Goal: Check status: Check status

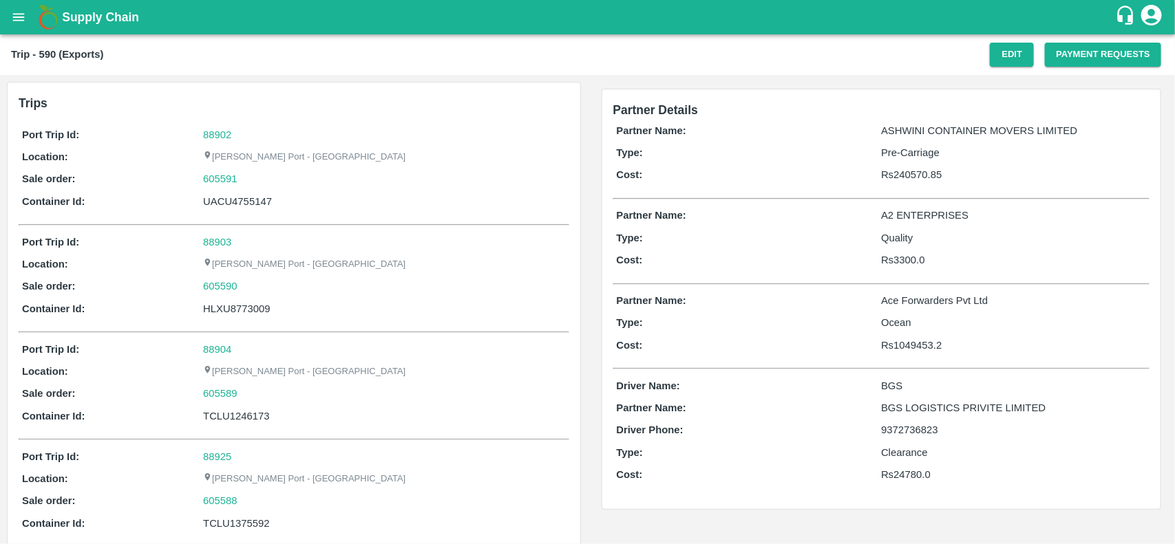
click at [246, 180] on div "605591" at bounding box center [384, 178] width 362 height 15
copy link "605591"
click at [217, 180] on link "605591" at bounding box center [220, 178] width 34 height 15
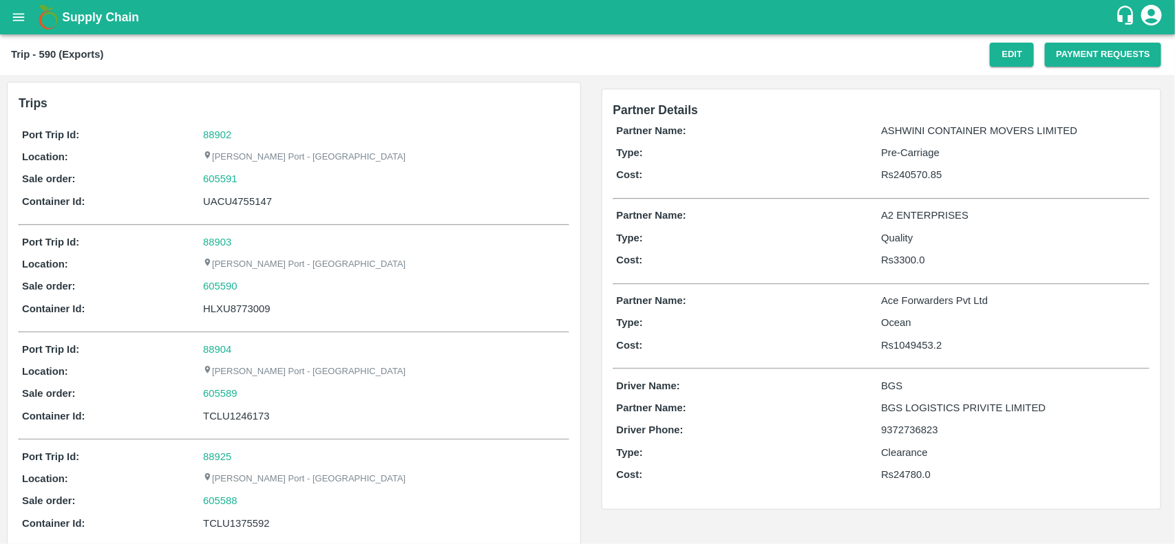
click at [222, 140] on div "88902" at bounding box center [384, 134] width 362 height 15
click at [222, 136] on link "88902" at bounding box center [217, 134] width 28 height 11
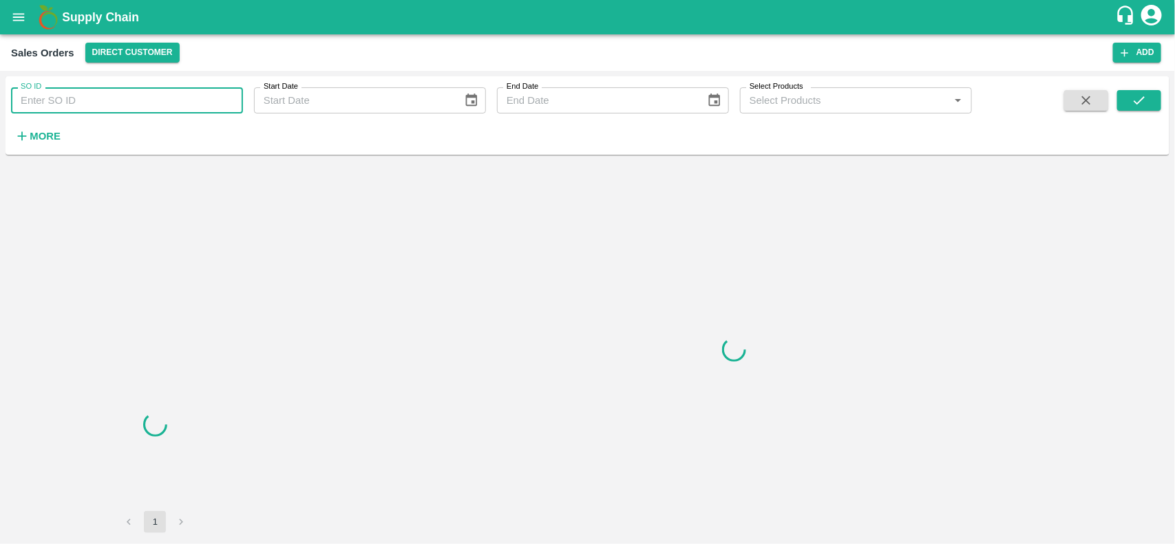
click at [118, 98] on input "SO ID" at bounding box center [127, 100] width 232 height 26
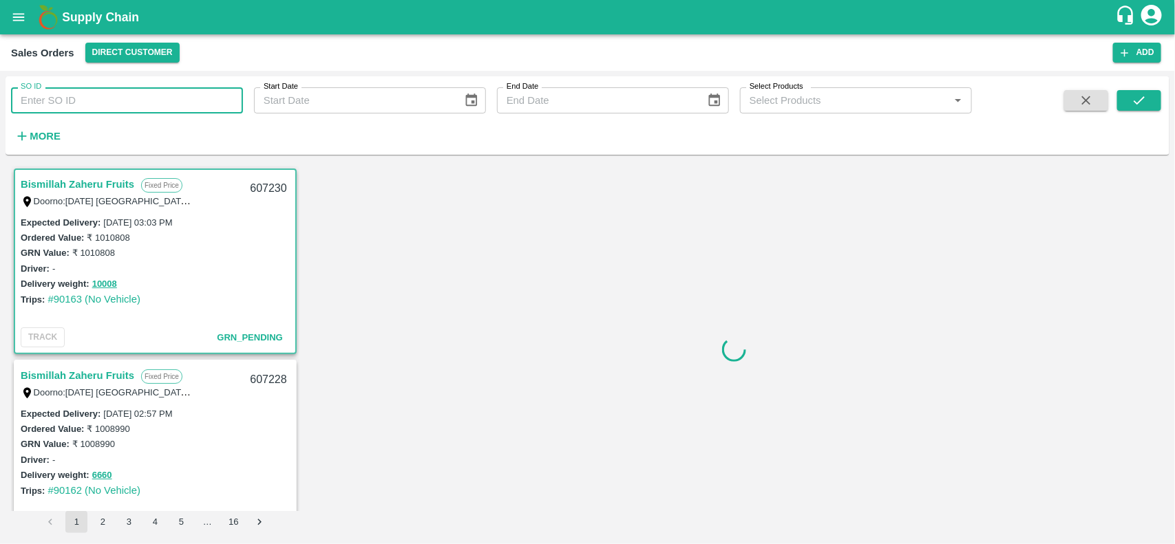
click at [212, 94] on input "SO ID" at bounding box center [127, 100] width 232 height 26
type input "605591"
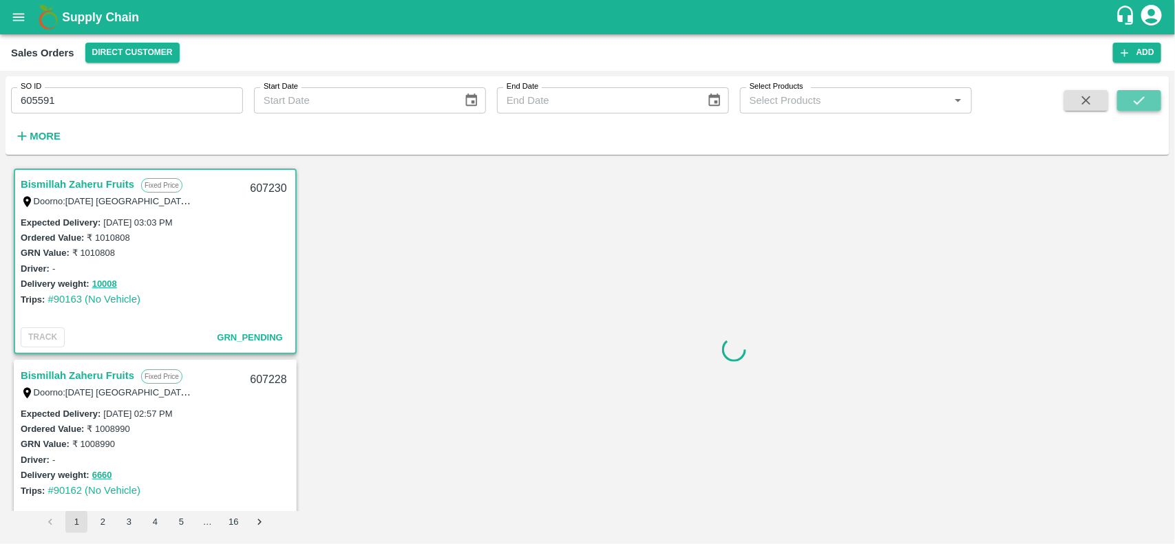
click at [1131, 98] on icon "submit" at bounding box center [1138, 100] width 15 height 15
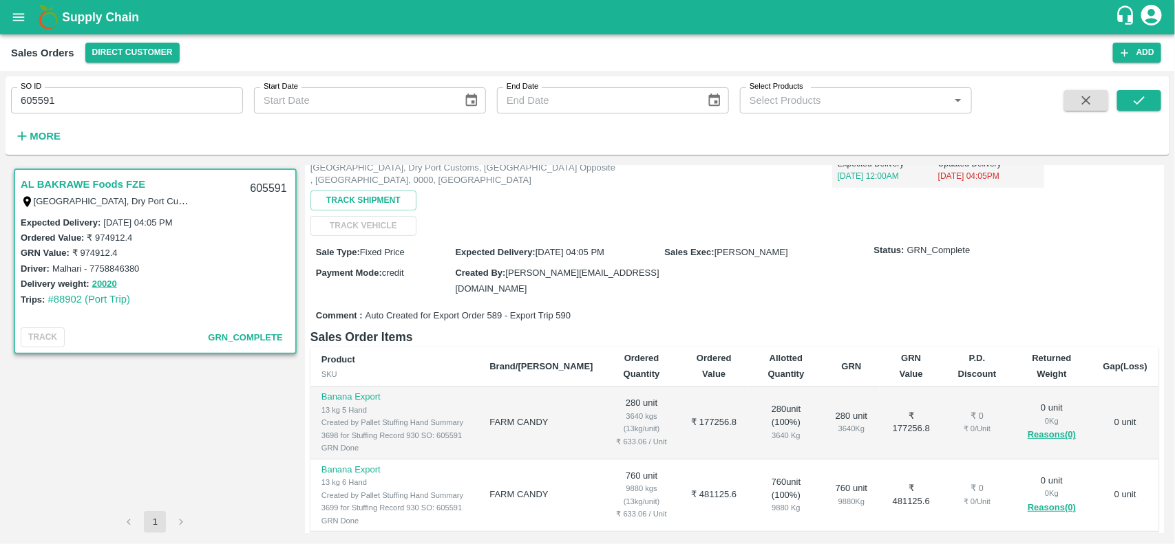
scroll to position [107, 0]
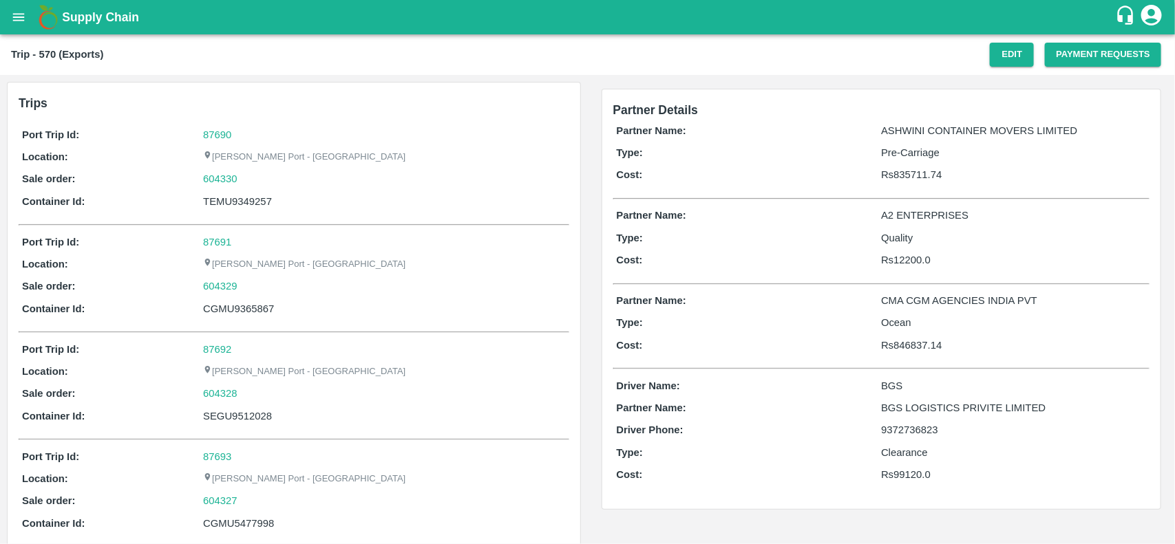
click at [197, 135] on p "Port Trip Id:" at bounding box center [112, 134] width 181 height 15
click at [214, 131] on link "87690" at bounding box center [217, 134] width 28 height 11
click at [241, 178] on div "604330" at bounding box center [384, 178] width 362 height 15
copy link "604330"
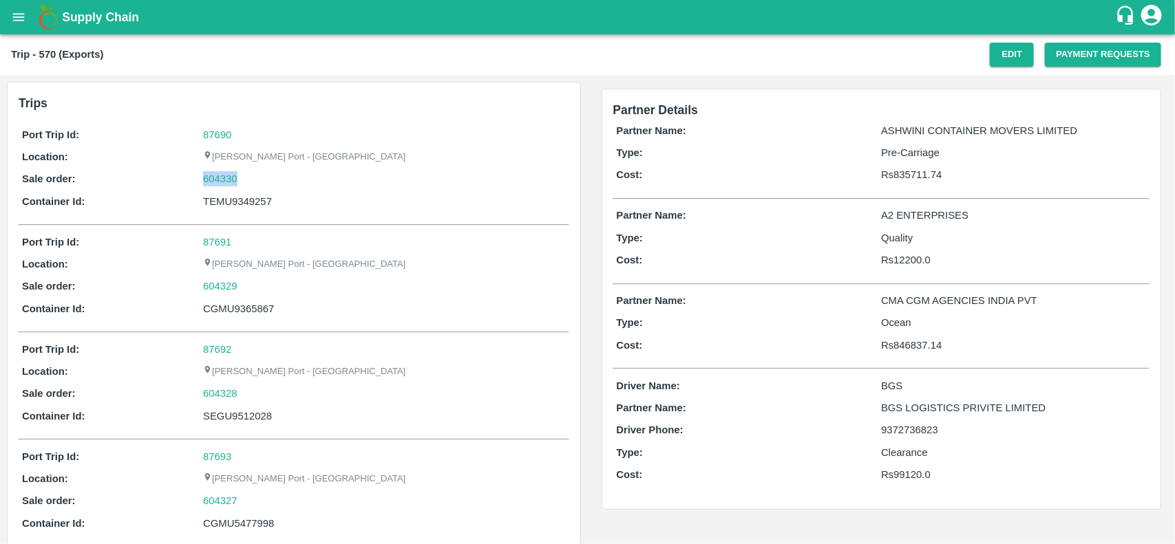
click at [241, 178] on div "604330" at bounding box center [384, 178] width 362 height 15
click at [218, 178] on link "604330" at bounding box center [220, 178] width 34 height 15
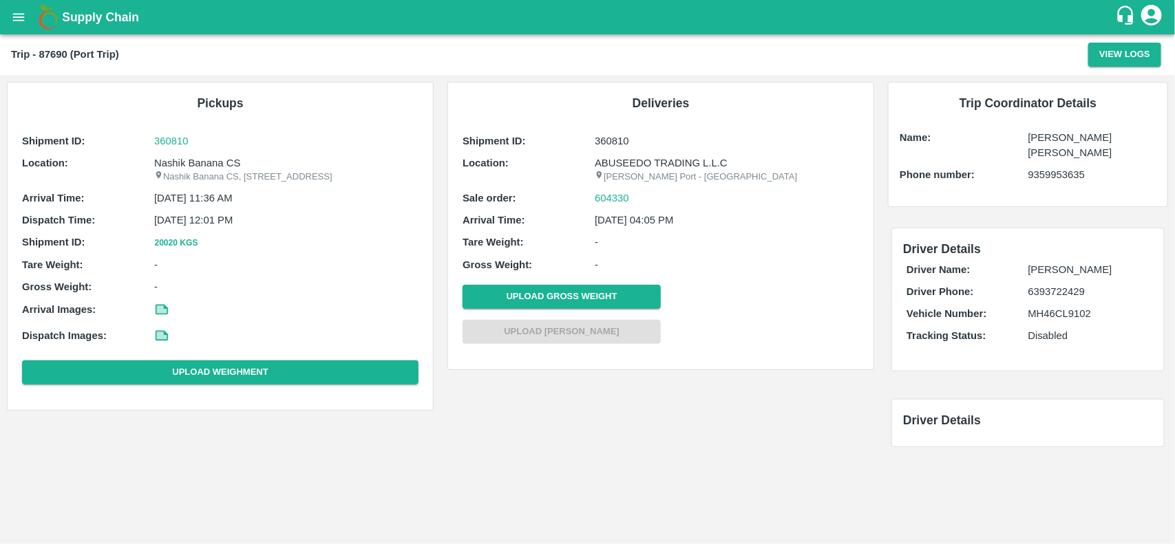
click at [149, 165] on p "Location:" at bounding box center [88, 163] width 132 height 15
copy b "Location:"
click at [149, 165] on p "Location:" at bounding box center [88, 163] width 132 height 15
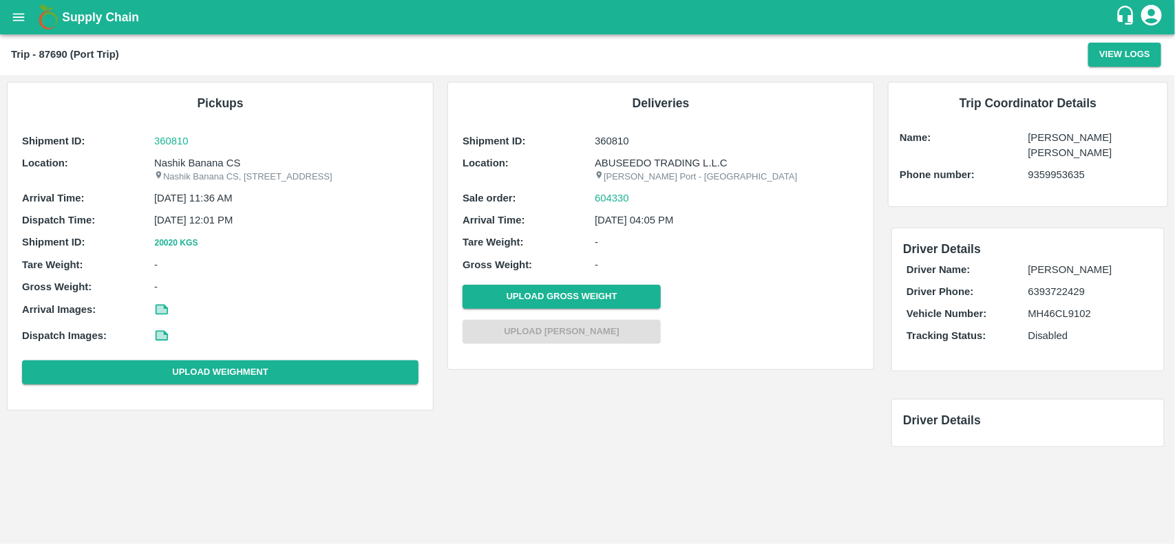
click at [166, 166] on p "Nashik Banana CS" at bounding box center [286, 163] width 264 height 15
copy p "Nashik Banana CS"
click at [166, 166] on p "Nashik Banana CS" at bounding box center [286, 163] width 264 height 15
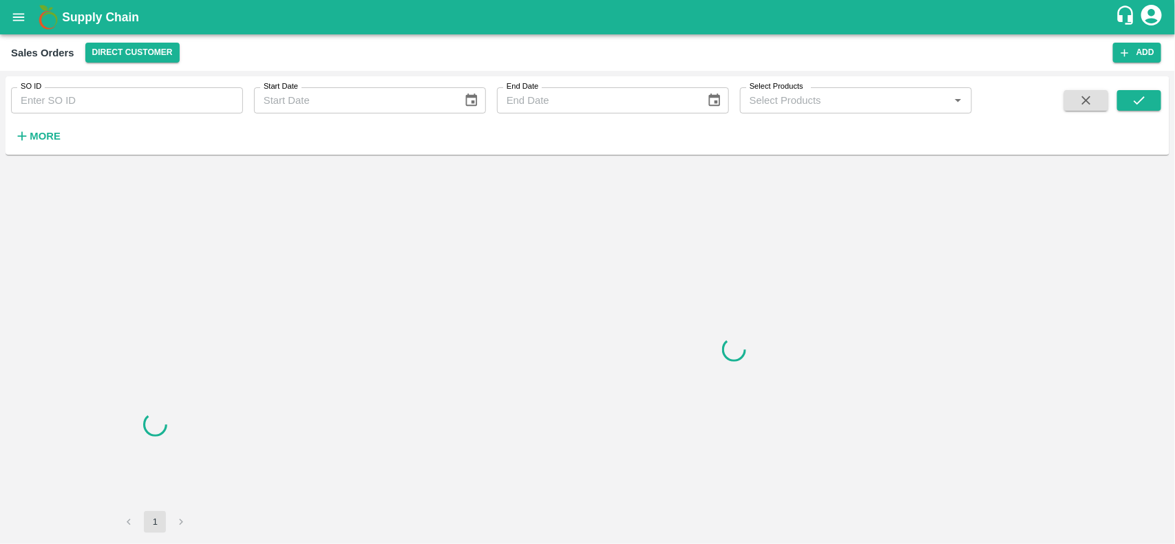
click at [121, 100] on input "SO ID" at bounding box center [127, 100] width 232 height 26
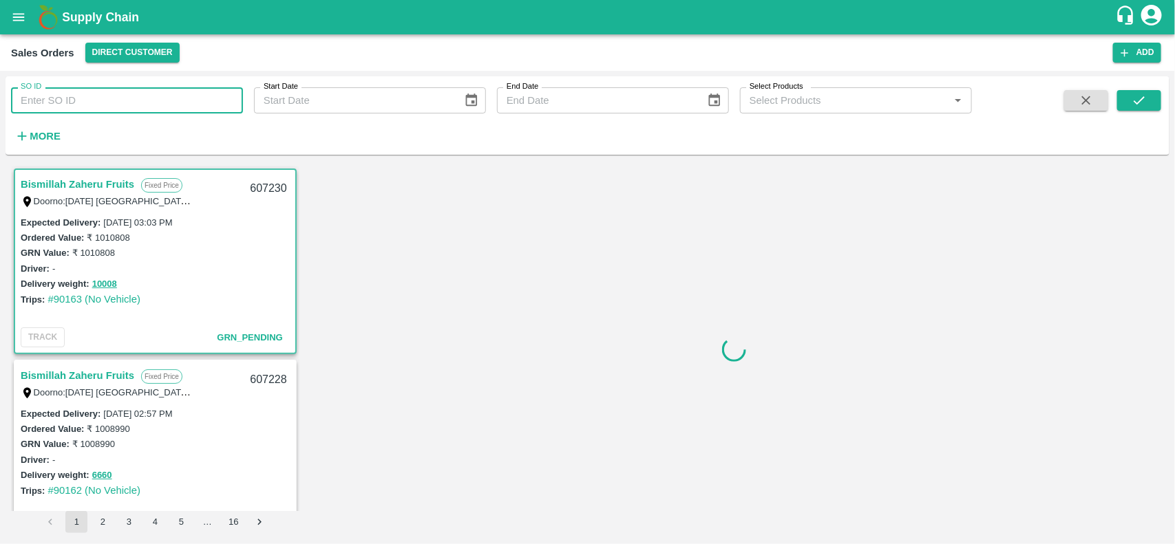
click at [121, 100] on input "SO ID" at bounding box center [127, 100] width 232 height 26
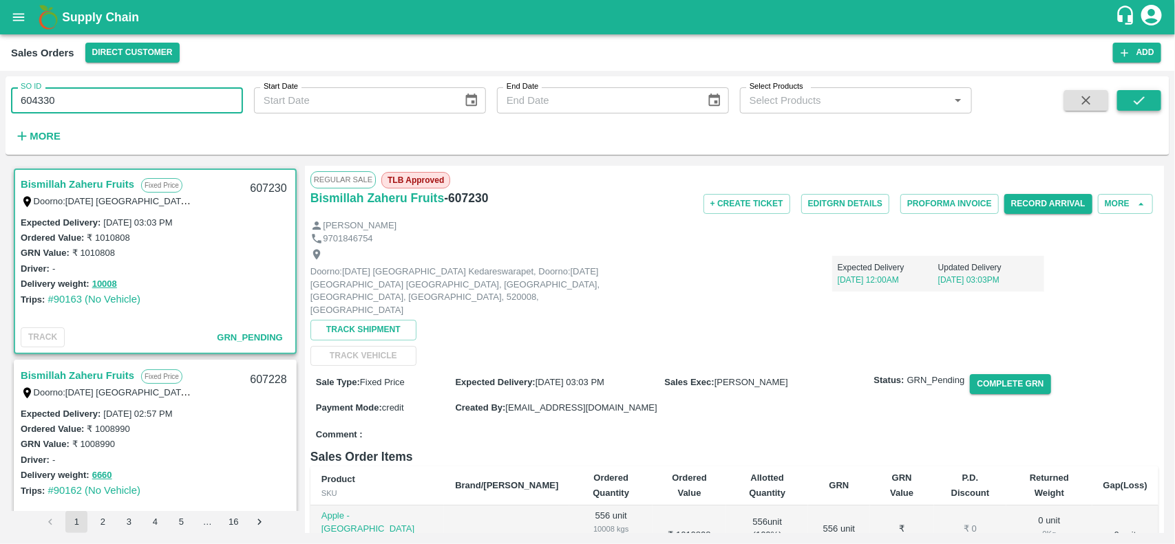
type input "604330"
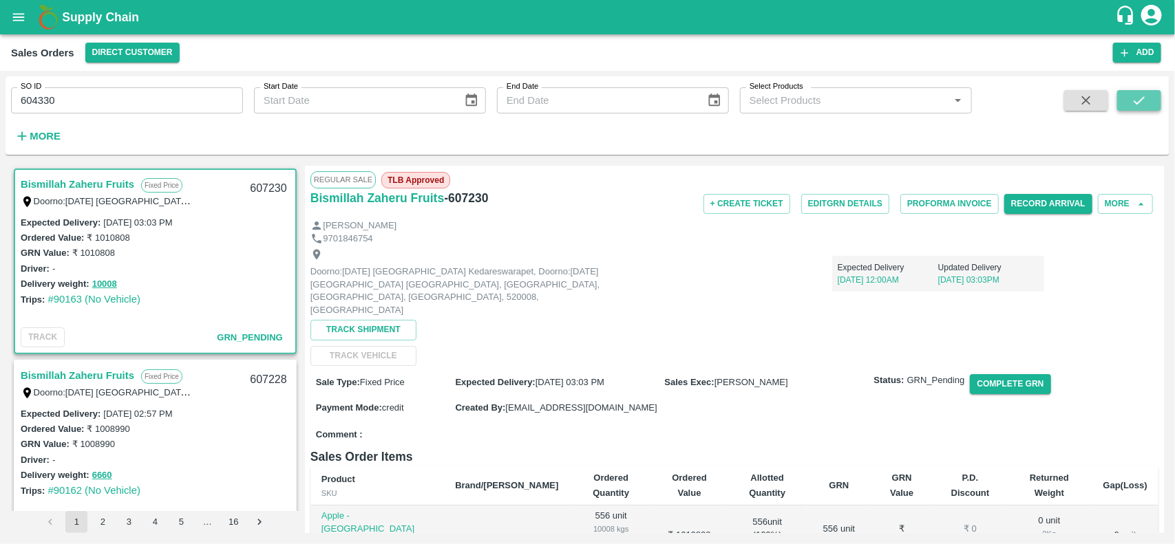
click at [1158, 91] on button "submit" at bounding box center [1139, 100] width 44 height 21
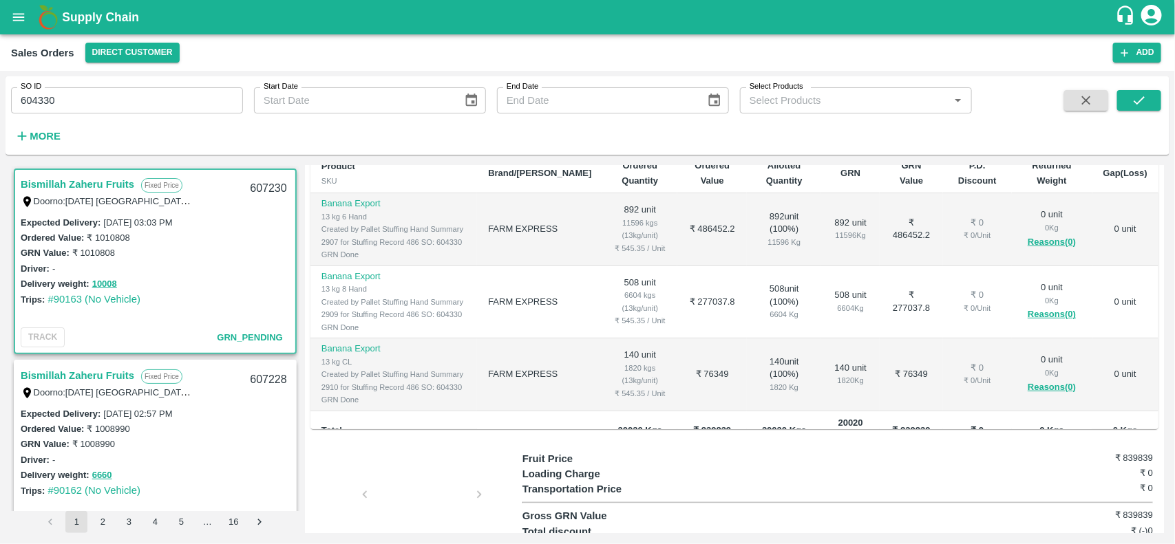
scroll to position [2, 0]
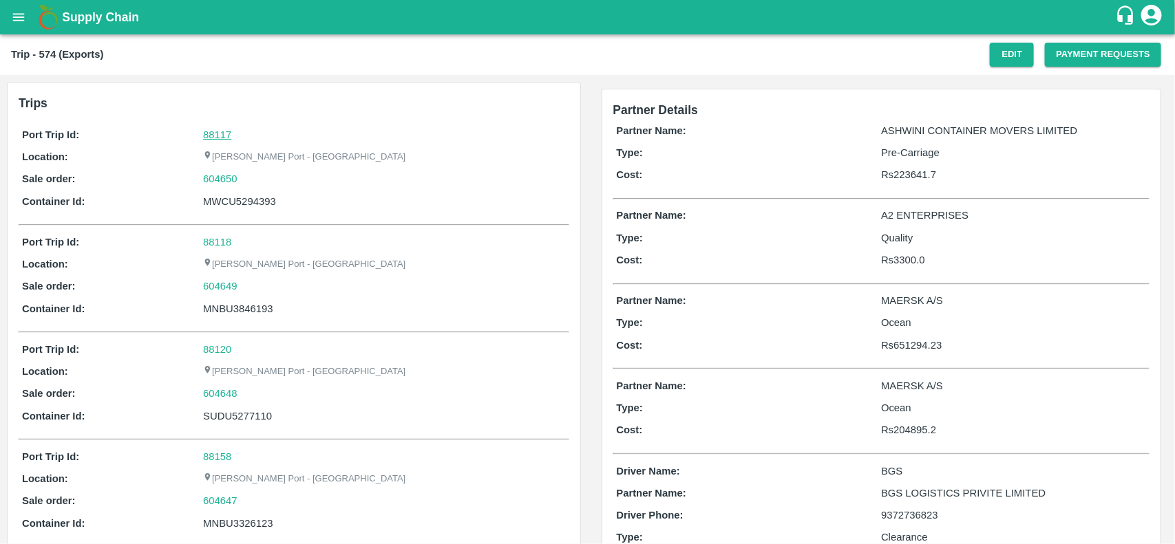
click at [208, 136] on link "88117" at bounding box center [217, 134] width 28 height 11
click at [253, 181] on div "604650" at bounding box center [384, 178] width 362 height 15
copy link
click at [253, 181] on div "604650" at bounding box center [384, 178] width 362 height 15
copy link "604650"
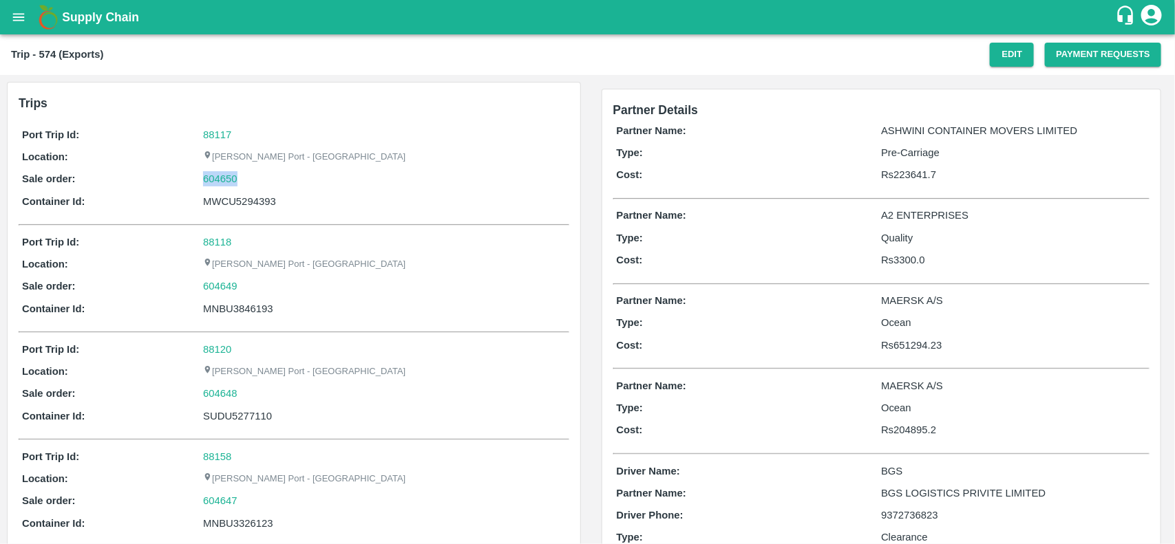
click at [253, 181] on div "604650" at bounding box center [384, 178] width 362 height 15
click at [228, 181] on link "604650" at bounding box center [220, 178] width 34 height 15
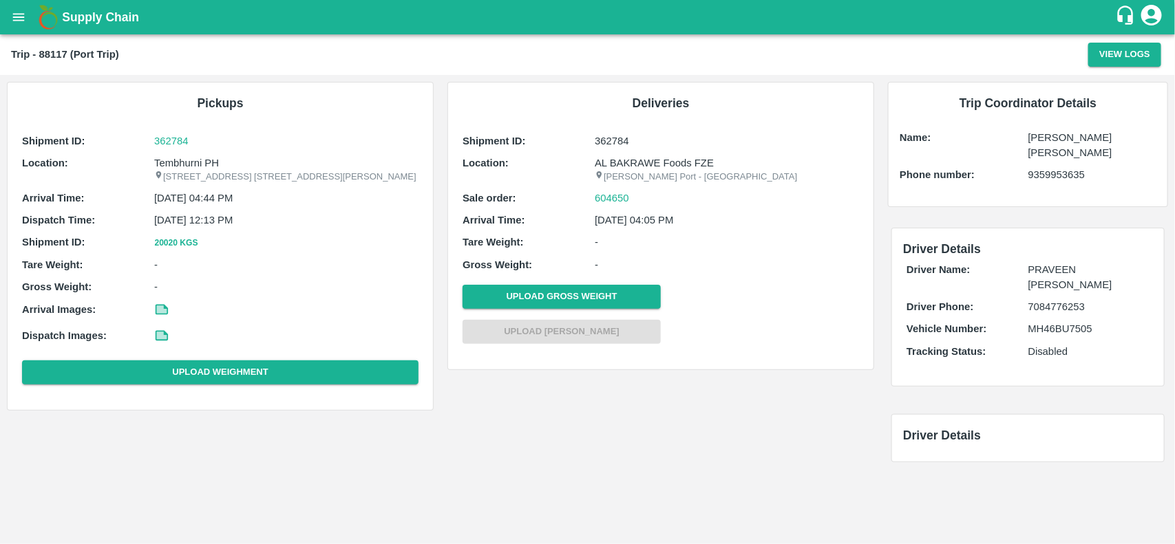
click at [175, 156] on p "Tembhurni PH" at bounding box center [286, 163] width 264 height 15
copy p "Tembhurni"
copy p "Tembhurni PH"
click at [175, 156] on p "Tembhurni PH" at bounding box center [286, 163] width 264 height 15
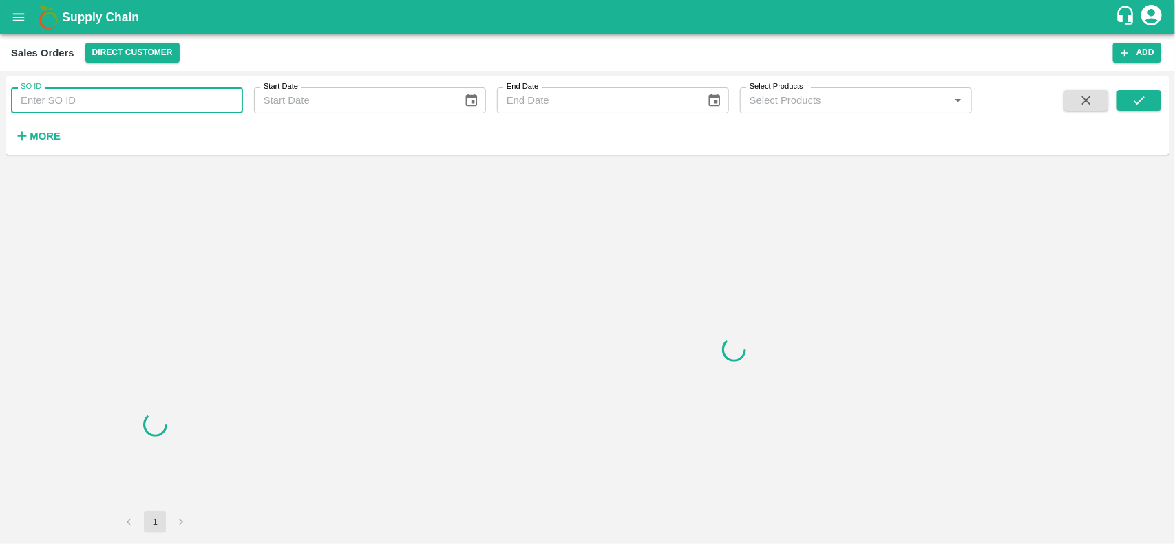
click at [171, 107] on input "SO ID" at bounding box center [127, 100] width 232 height 26
paste input "604650"
click at [171, 107] on input "604650" at bounding box center [127, 100] width 232 height 26
type input "604650"
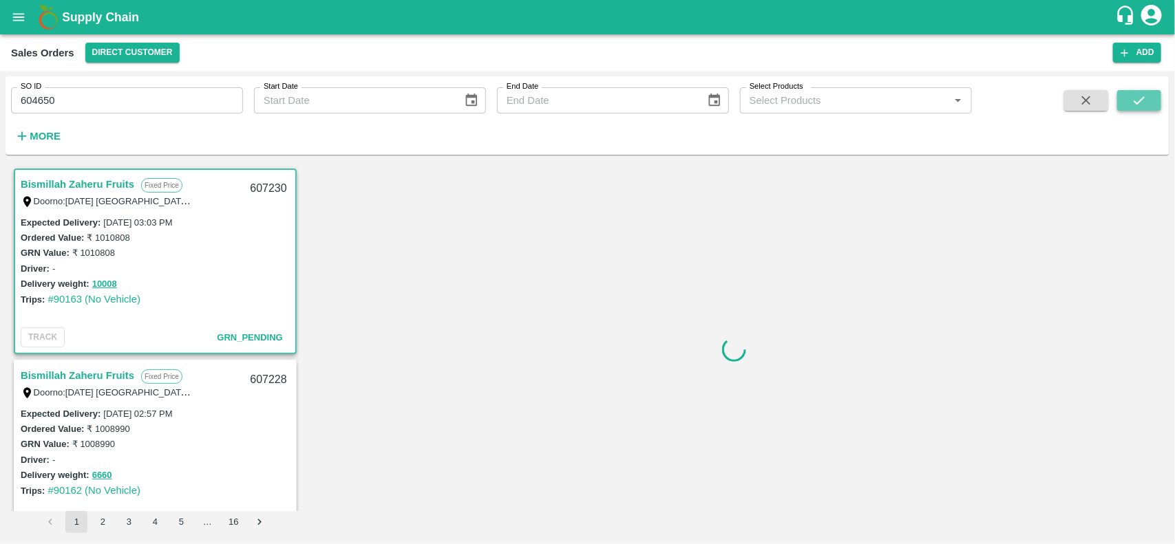
click at [1124, 102] on button "submit" at bounding box center [1139, 100] width 44 height 21
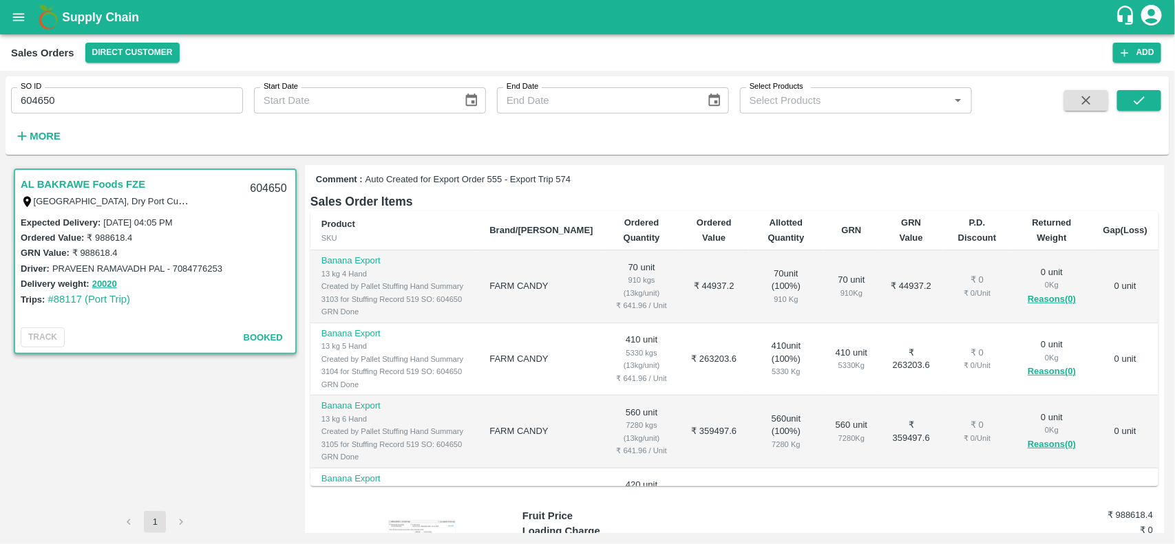
scroll to position [241, 0]
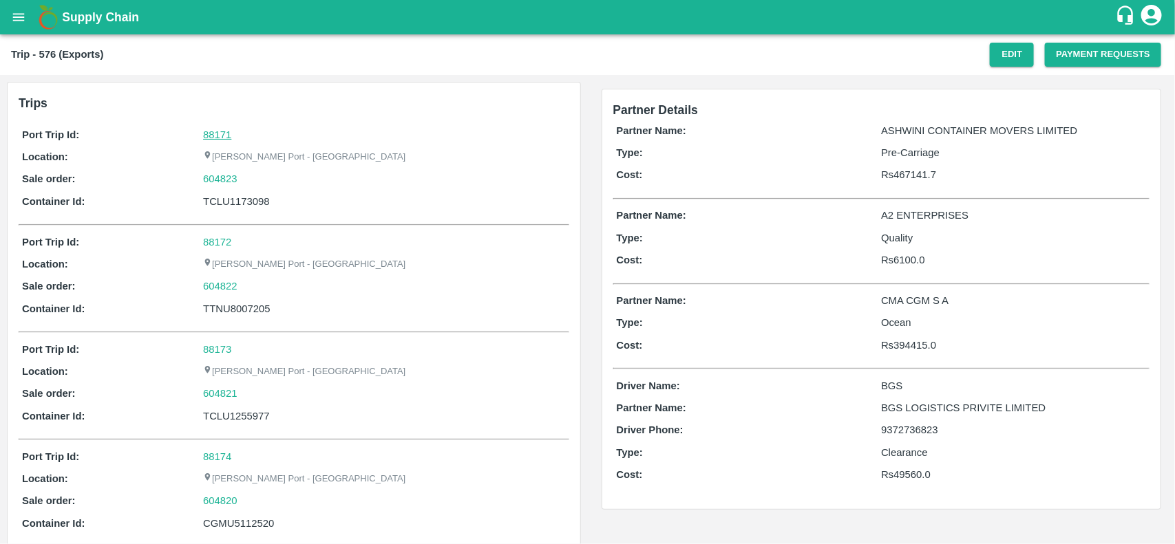
click at [227, 133] on link "88171" at bounding box center [217, 134] width 28 height 11
click at [241, 179] on div "604823" at bounding box center [384, 178] width 362 height 15
copy link "604823"
click at [241, 179] on div "604823" at bounding box center [384, 178] width 362 height 15
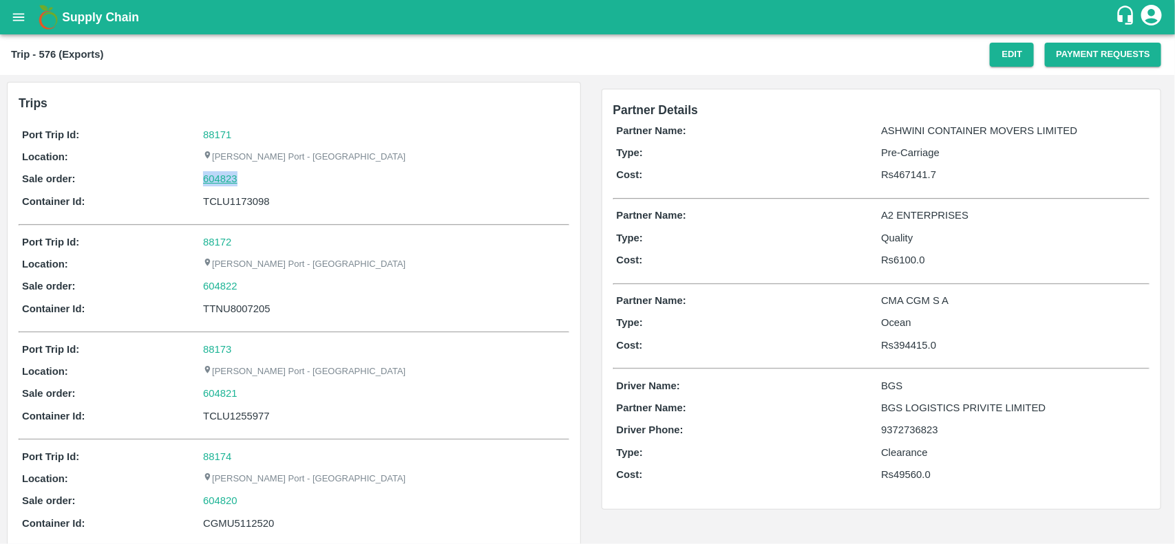
click at [219, 181] on link "604823" at bounding box center [220, 178] width 34 height 15
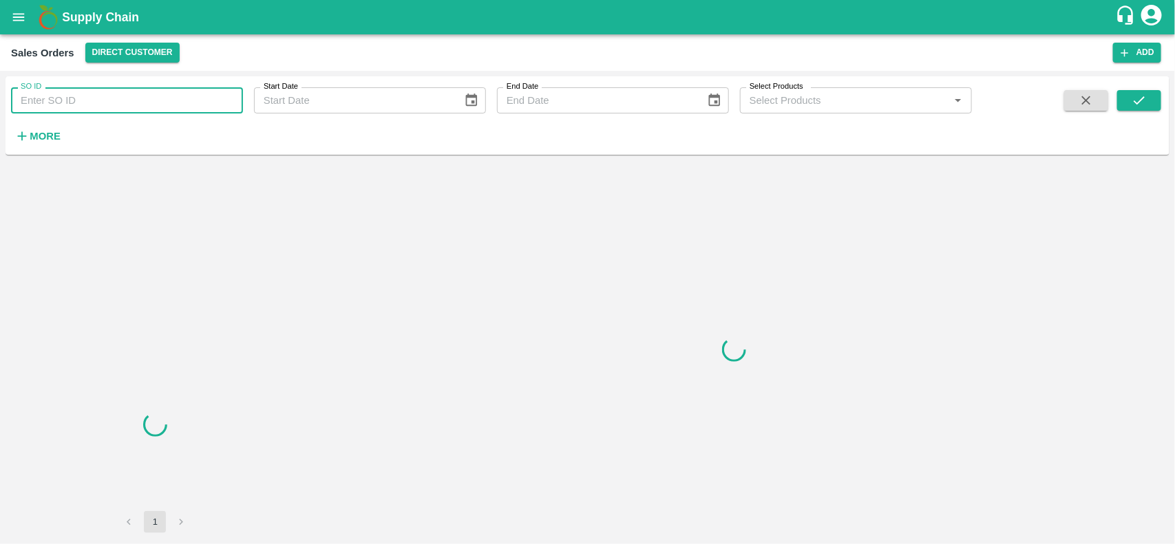
click at [90, 102] on input "SO ID" at bounding box center [127, 100] width 232 height 26
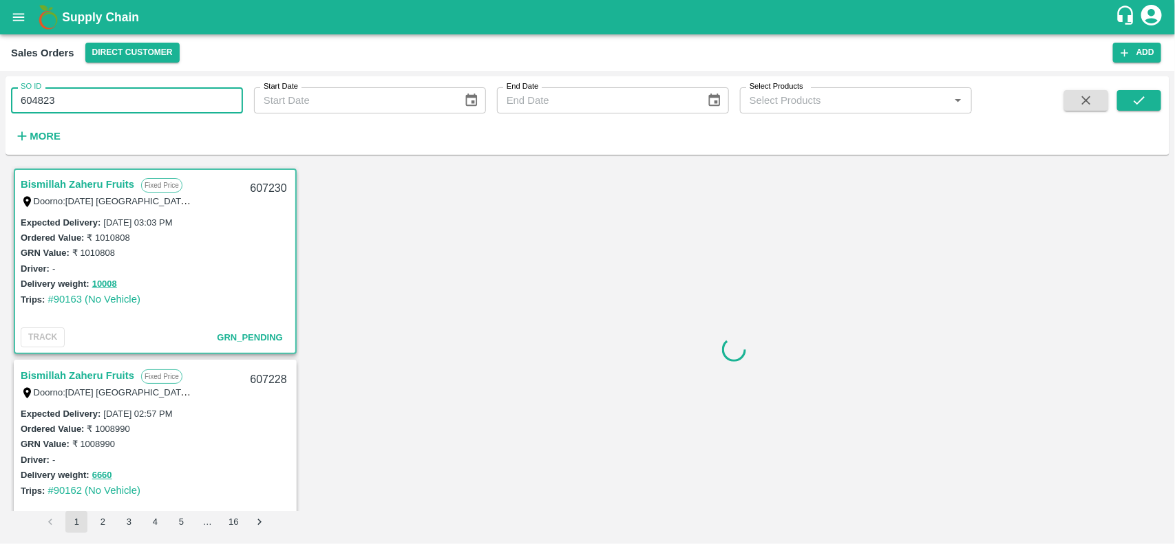
click at [90, 102] on input "604823" at bounding box center [127, 100] width 232 height 26
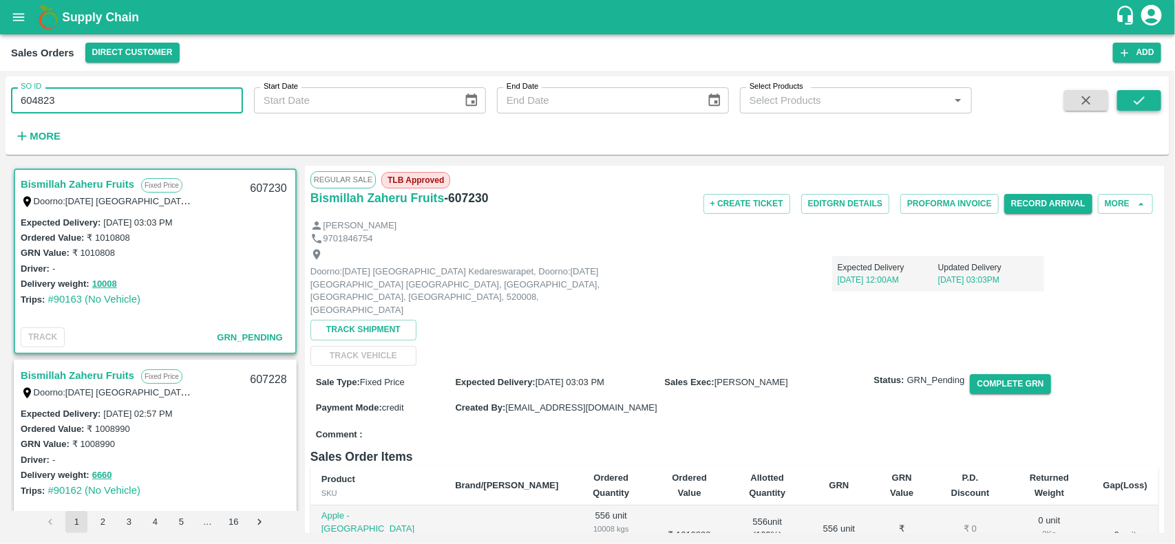
type input "604823"
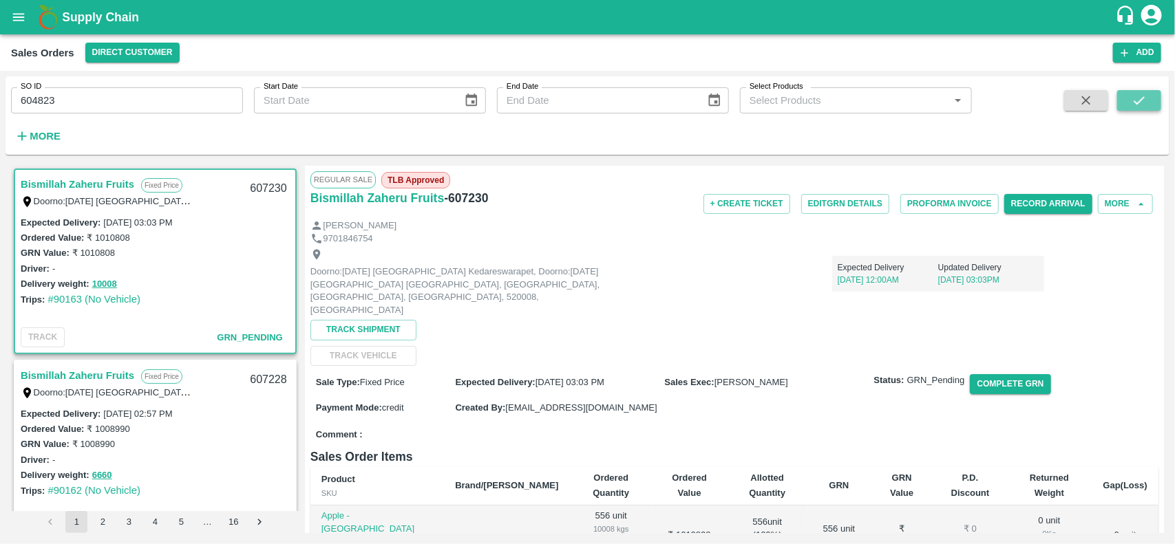
click at [1139, 102] on icon "submit" at bounding box center [1138, 100] width 11 height 8
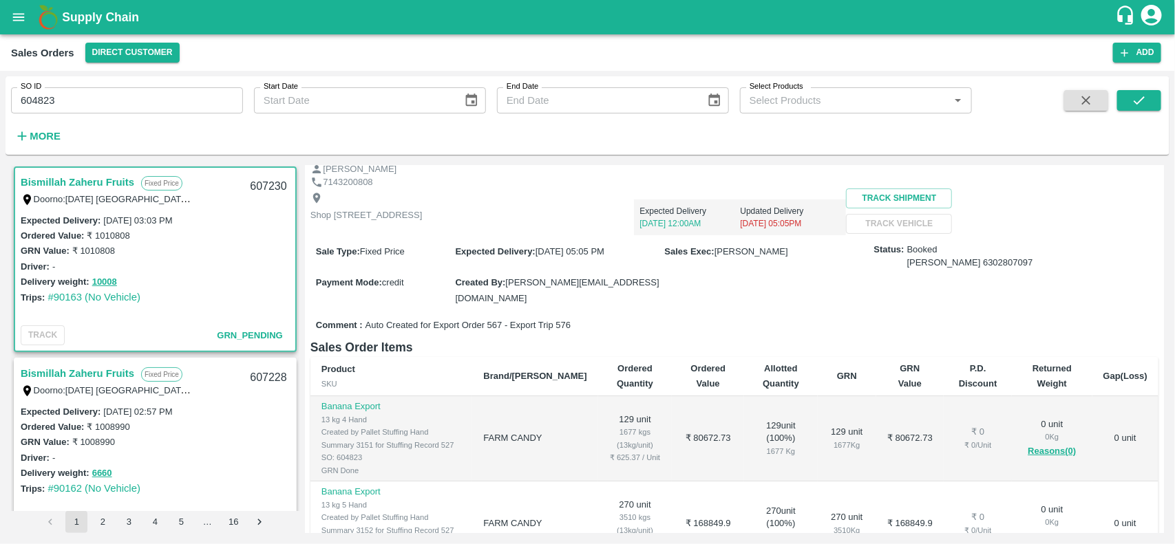
scroll to position [43, 0]
